Goal: Task Accomplishment & Management: Manage account settings

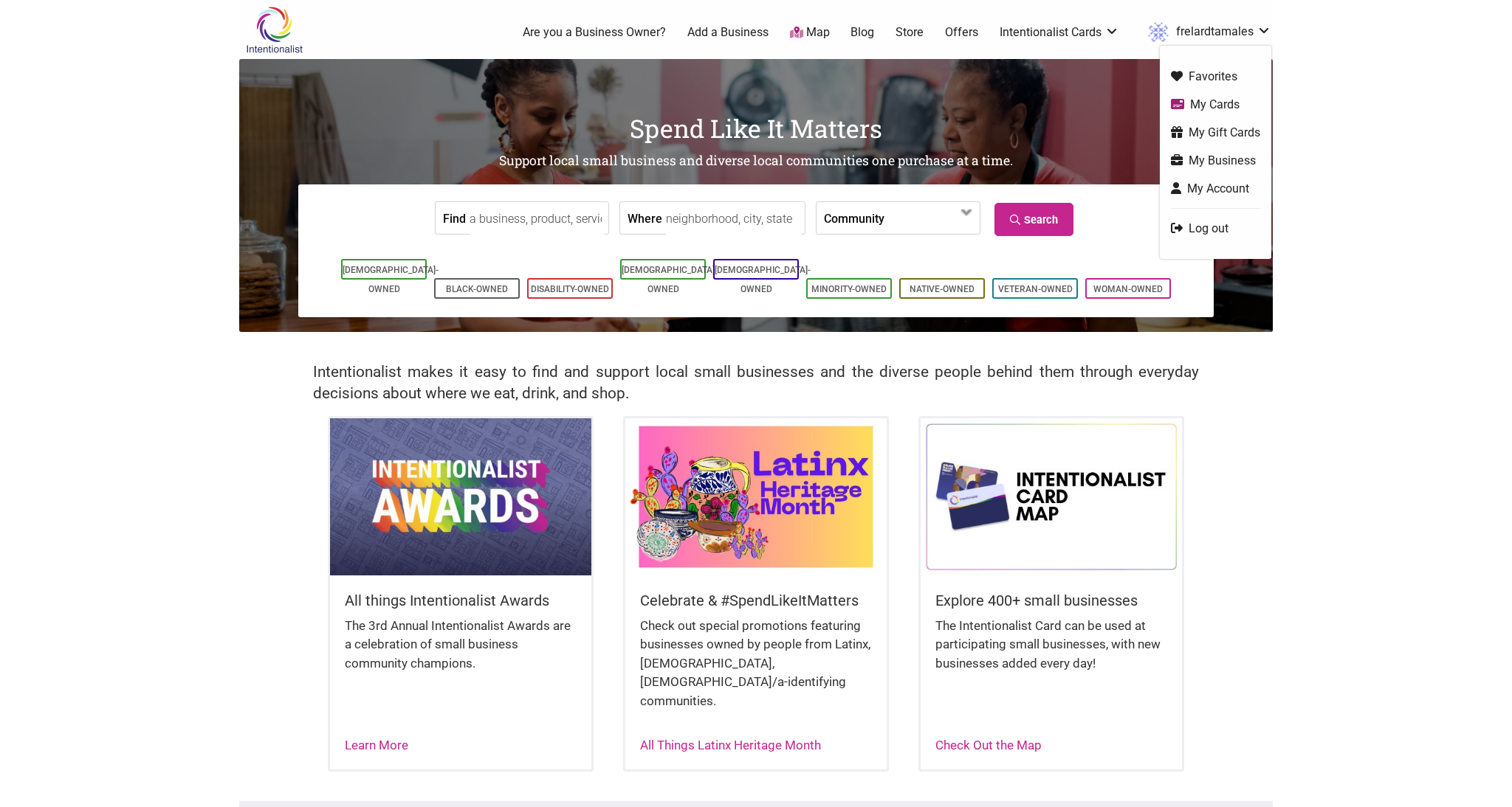
click at [1225, 21] on link "frelardtamales" at bounding box center [1206, 32] width 130 height 27
click at [1210, 160] on link "My Business" at bounding box center [1215, 160] width 89 height 17
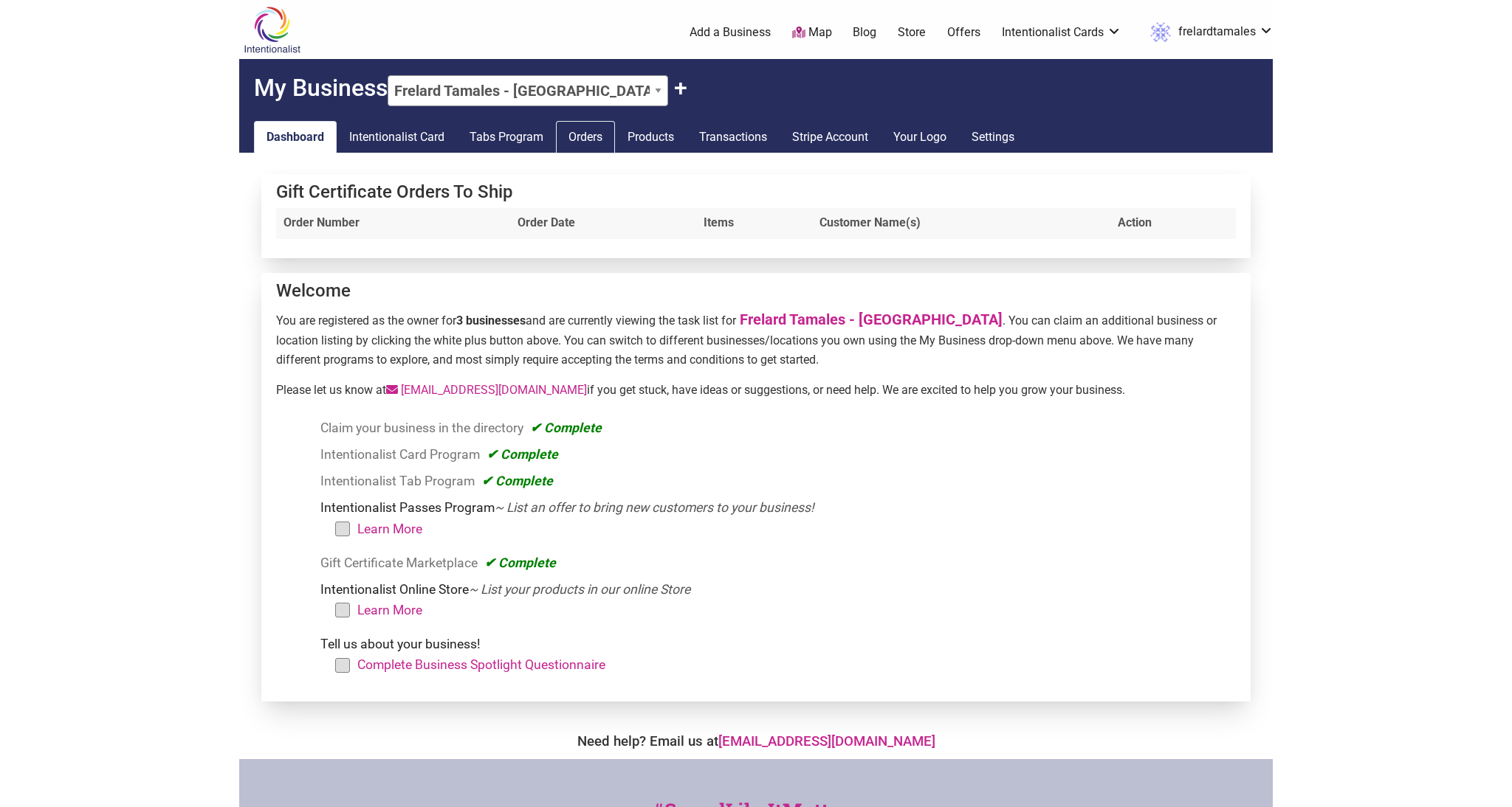
click at [583, 122] on link "Orders" at bounding box center [586, 137] width 59 height 32
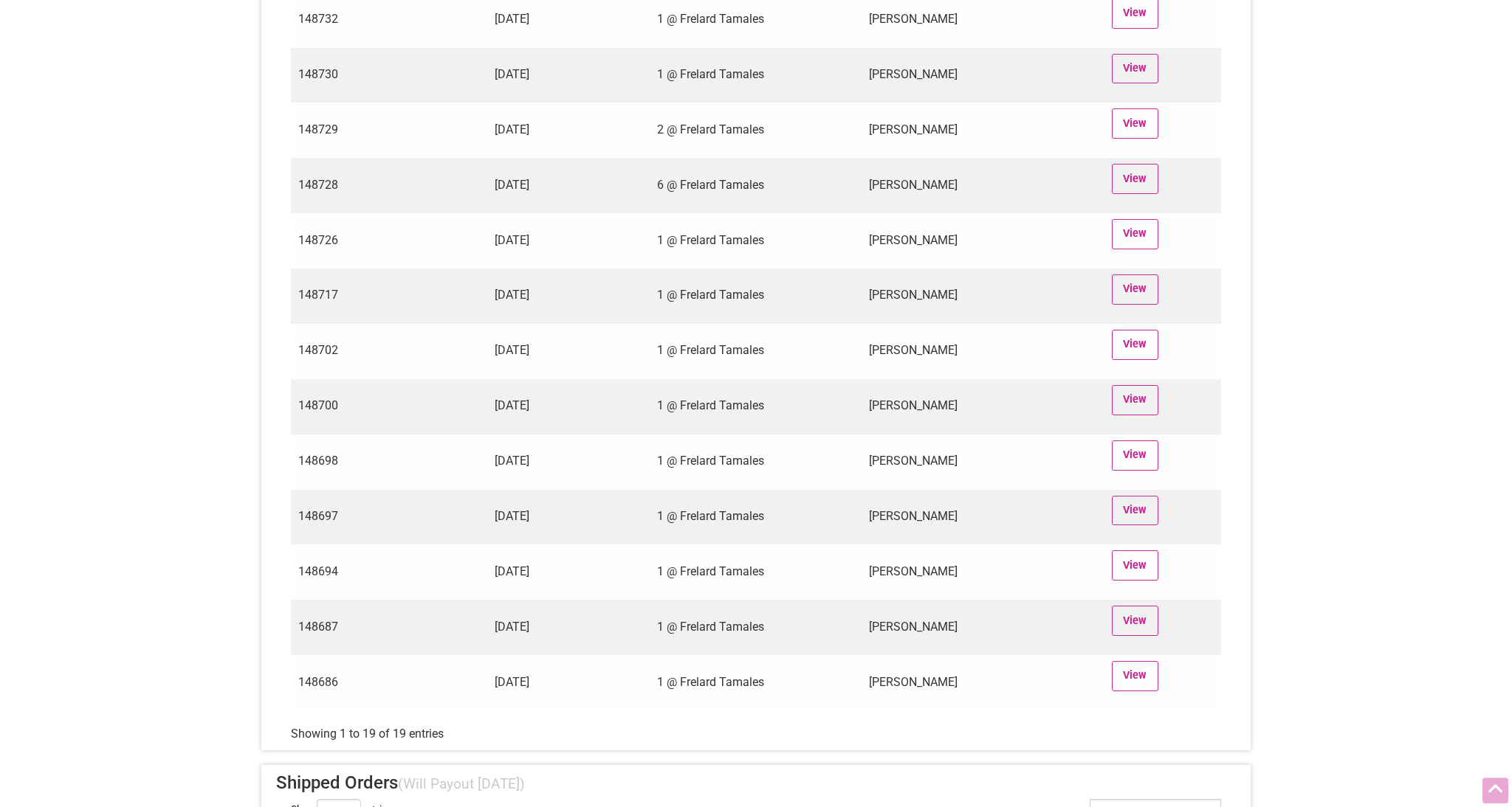
scroll to position [973, 0]
